Goal: Find specific page/section: Find specific page/section

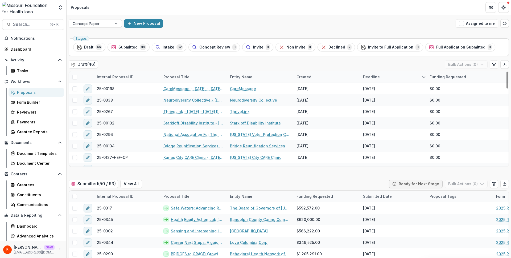
click at [285, 62] on div "Draft ( 46 ) Bulk Actions ( 0 )" at bounding box center [289, 65] width 440 height 11
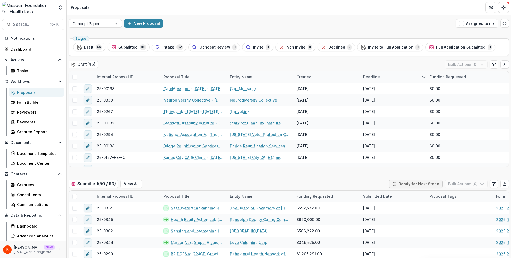
click at [285, 62] on div "Draft ( 46 ) Bulk Actions ( 0 )" at bounding box center [289, 65] width 440 height 11
